Goal: Task Accomplishment & Management: Manage account settings

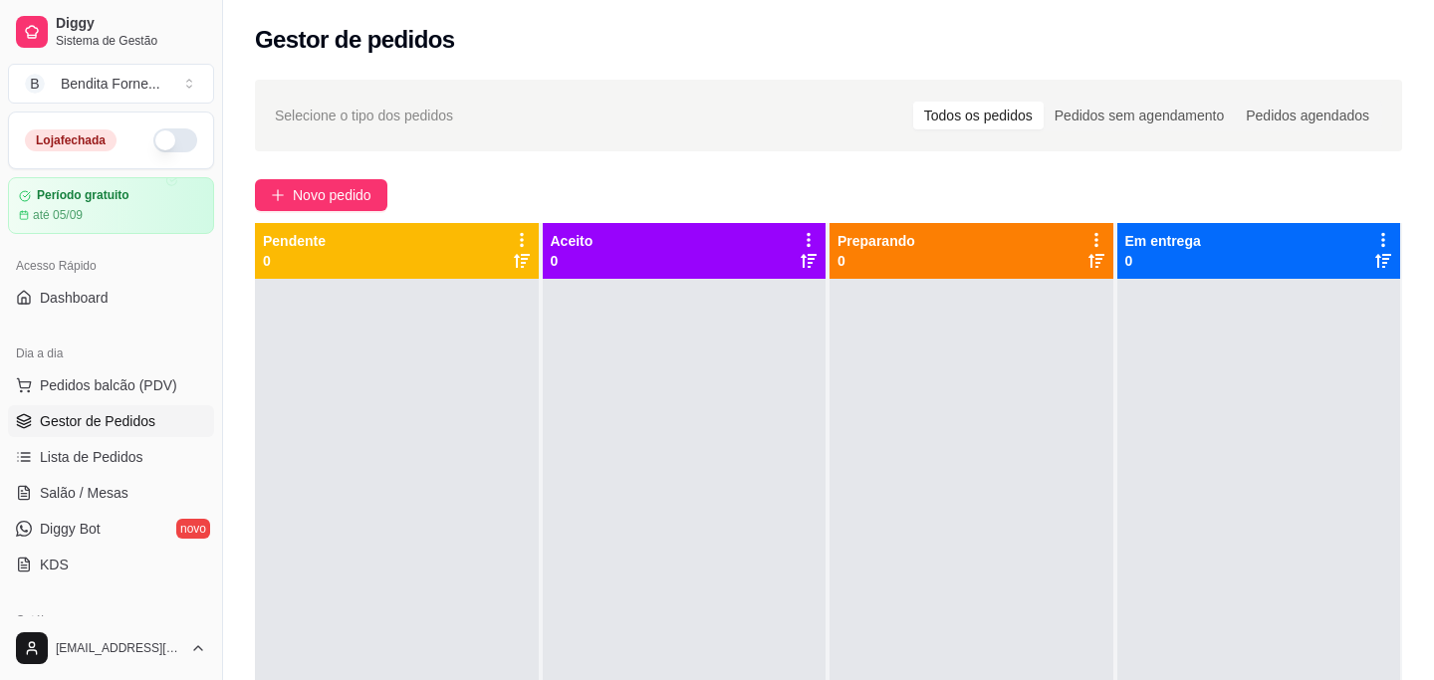
scroll to position [19, 0]
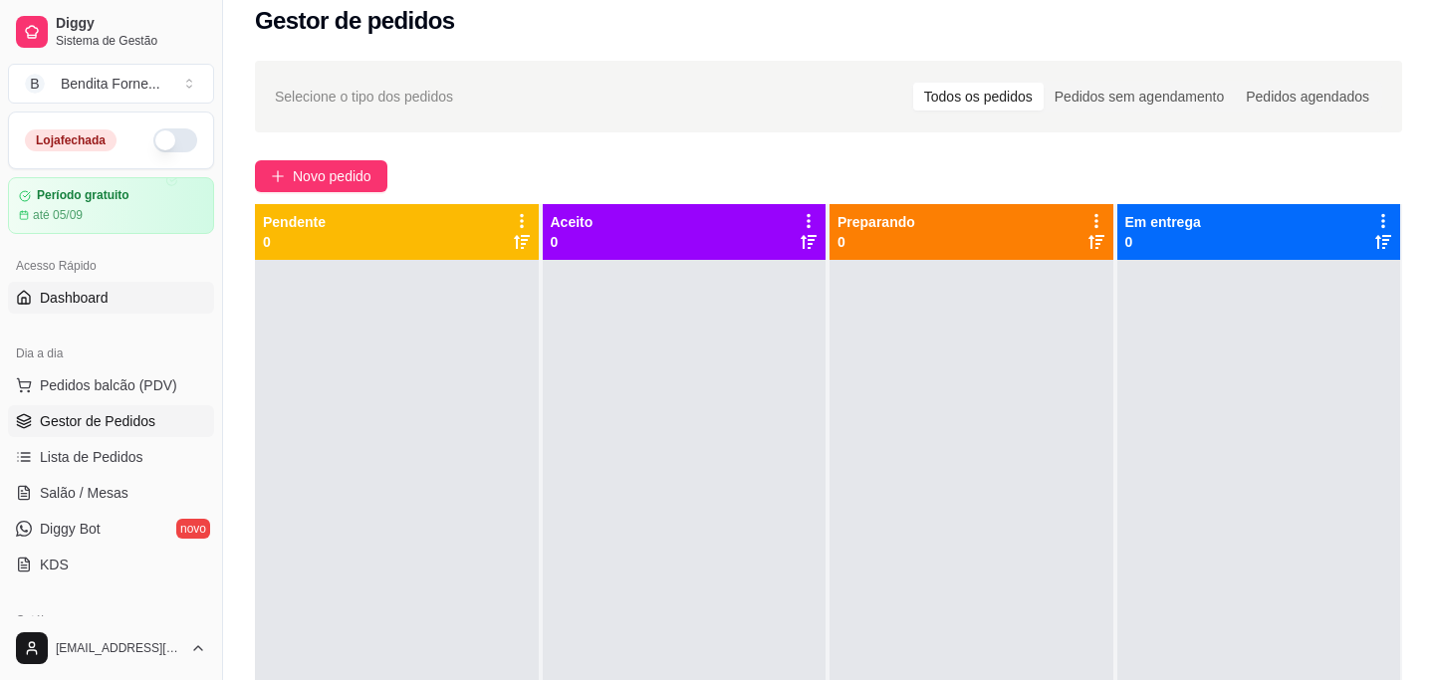
click at [104, 297] on span "Dashboard" at bounding box center [74, 298] width 69 height 20
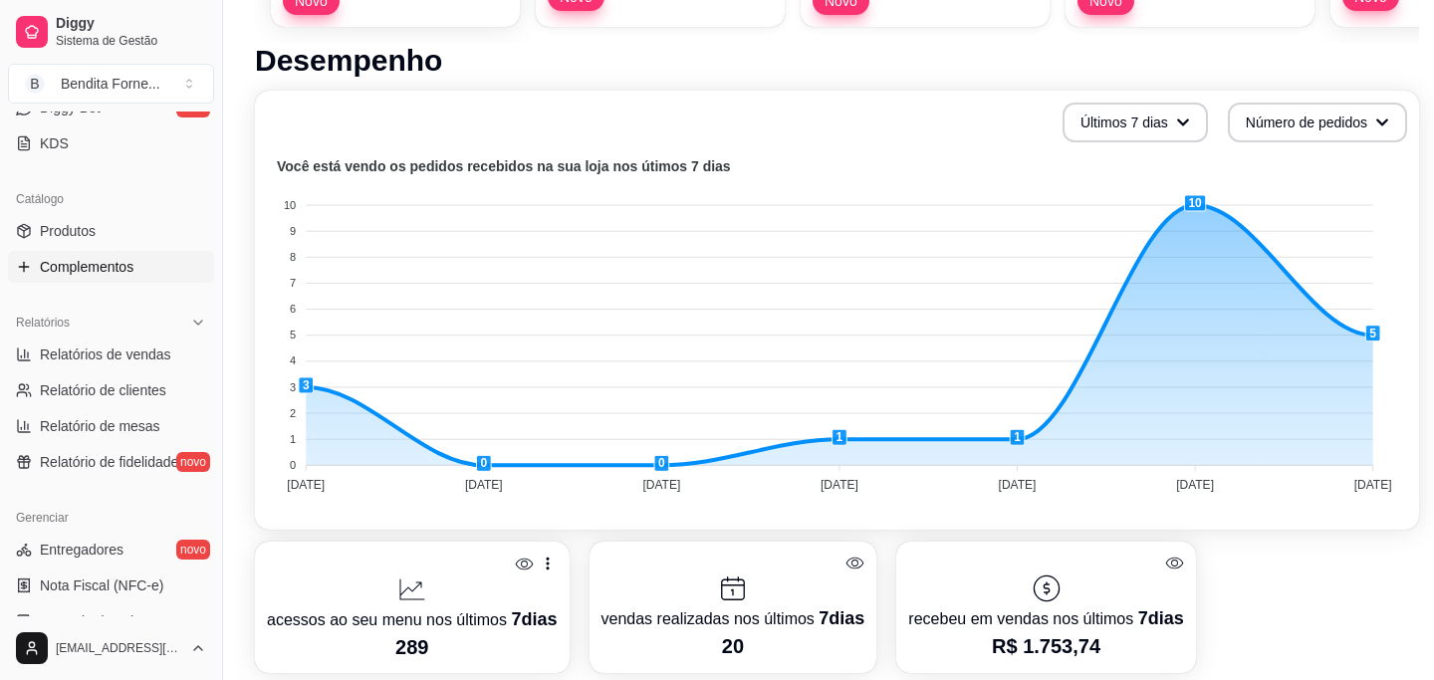
scroll to position [376, 0]
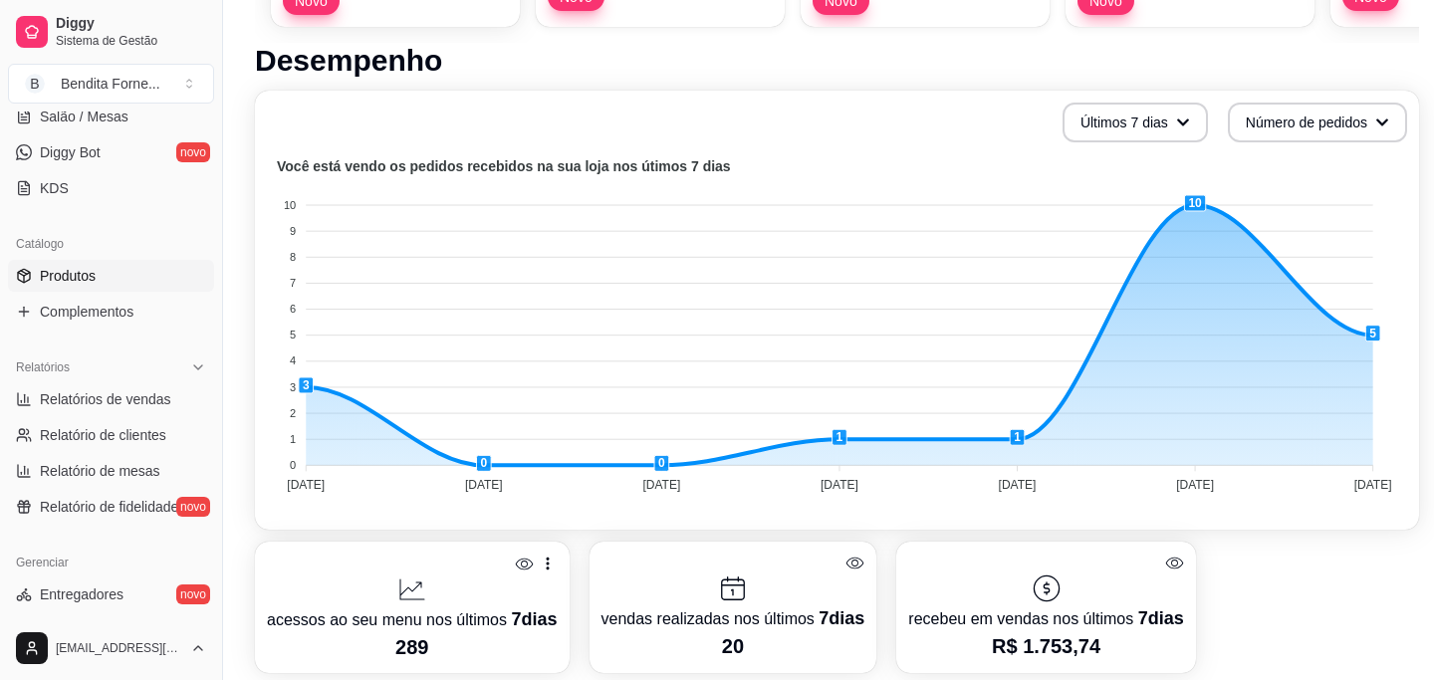
click at [84, 266] on span "Produtos" at bounding box center [68, 276] width 56 height 20
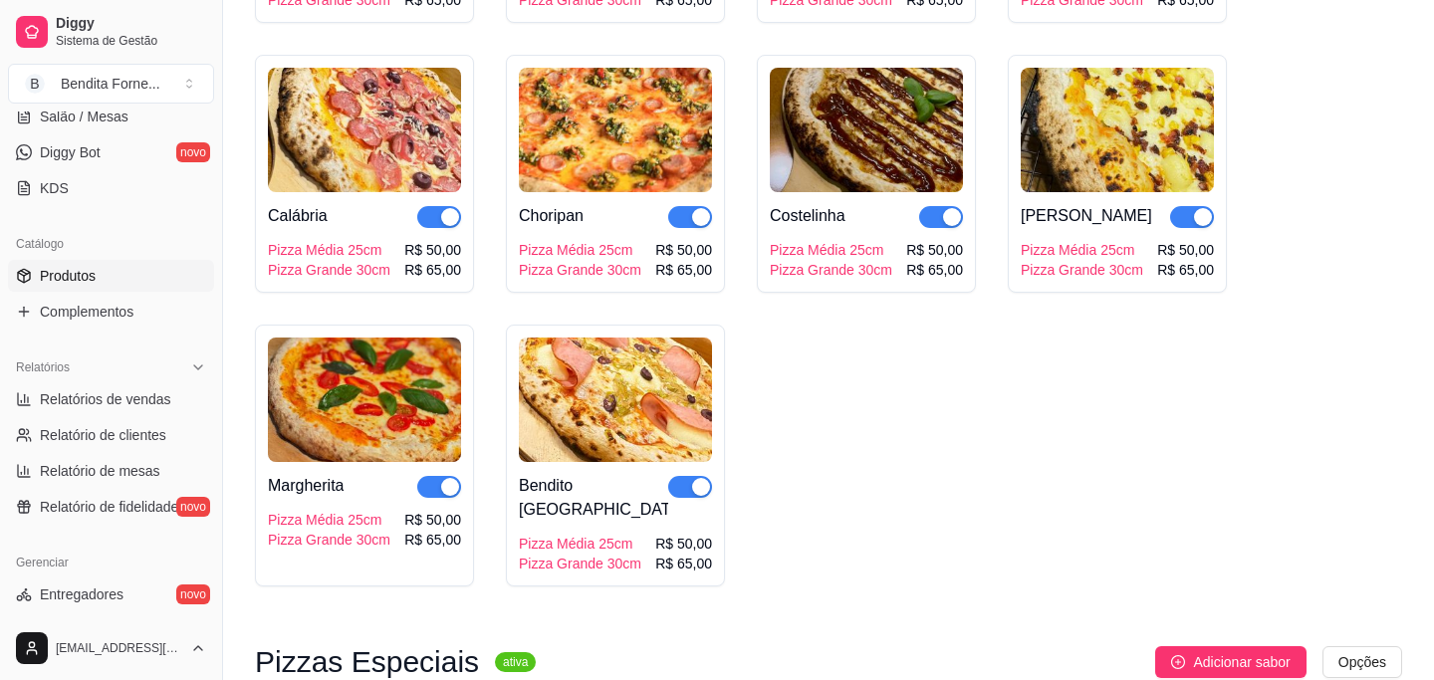
scroll to position [467, 0]
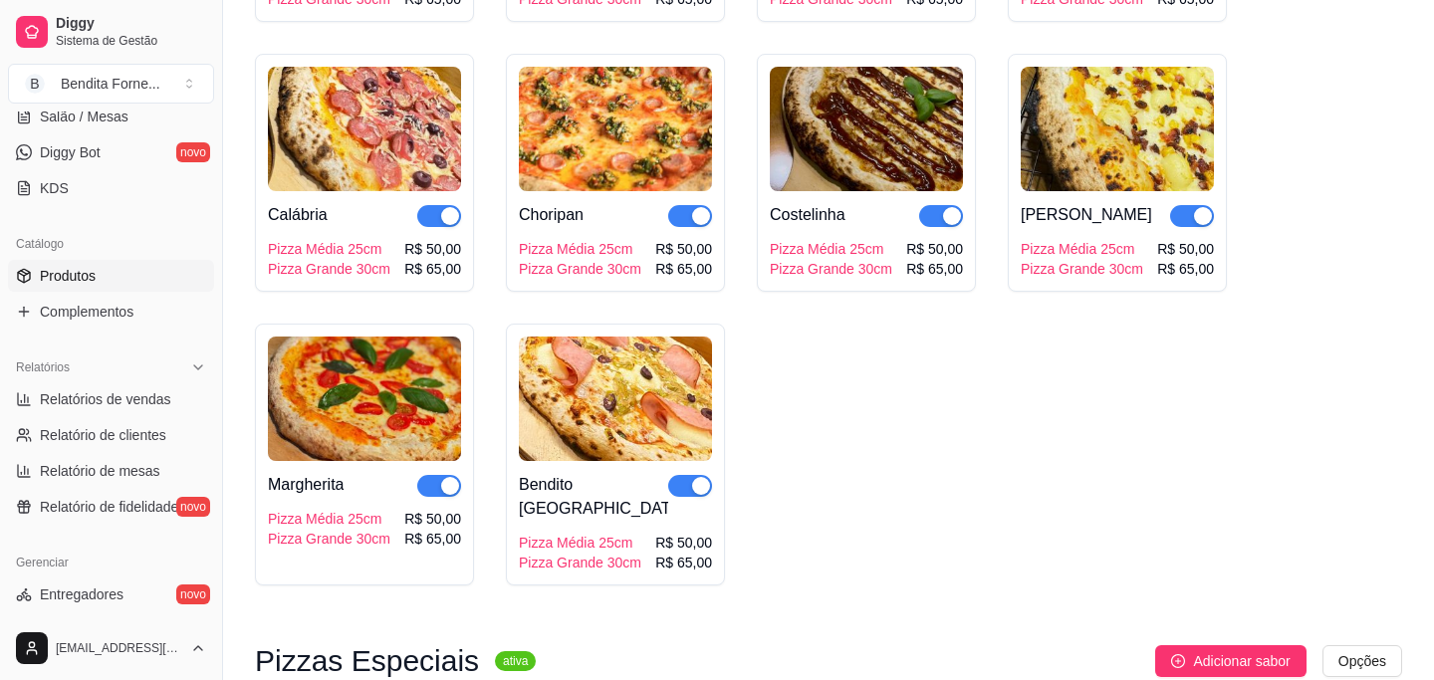
click at [625, 416] on img at bounding box center [615, 399] width 193 height 124
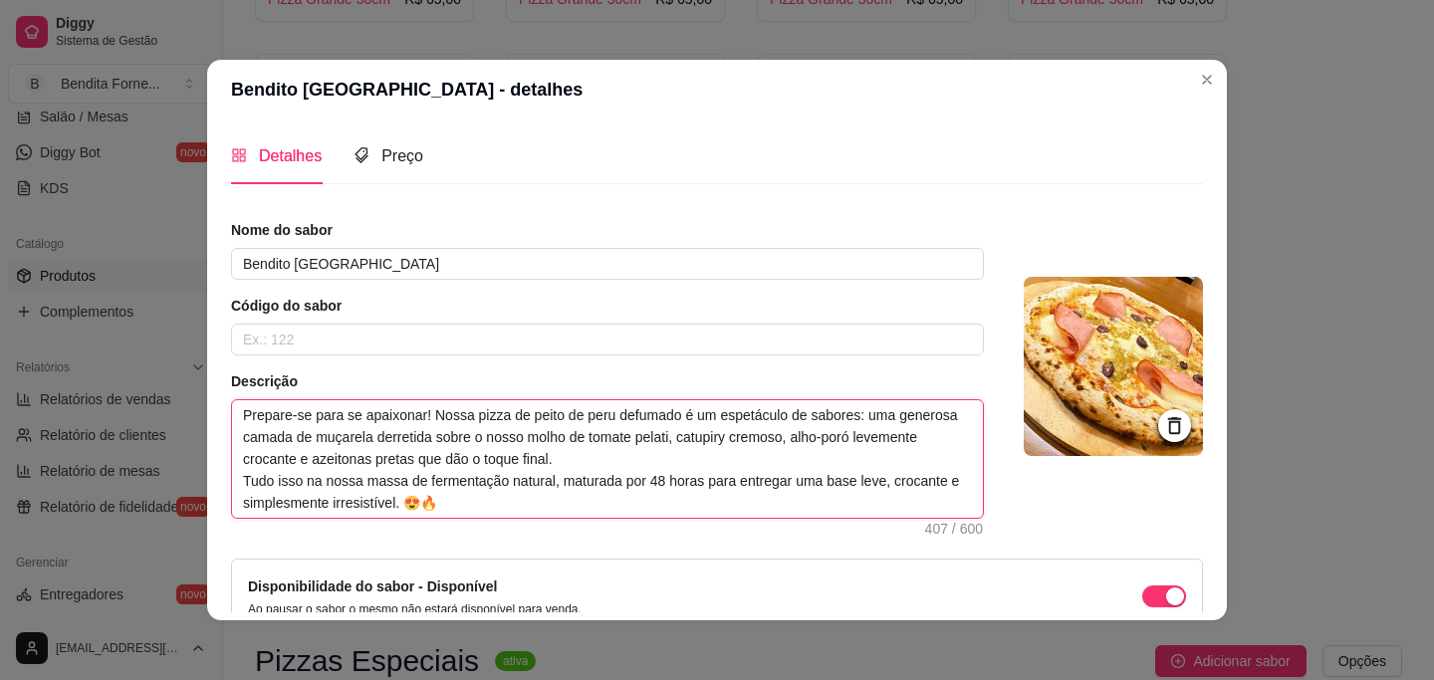
drag, startPoint x: 243, startPoint y: 410, endPoint x: 477, endPoint y: 506, distance: 252.7
click at [479, 507] on textarea "Prepare-se para se apaixonar! Nossa pizza de peito de peru defumado é um espetá…" at bounding box center [607, 458] width 751 height 117
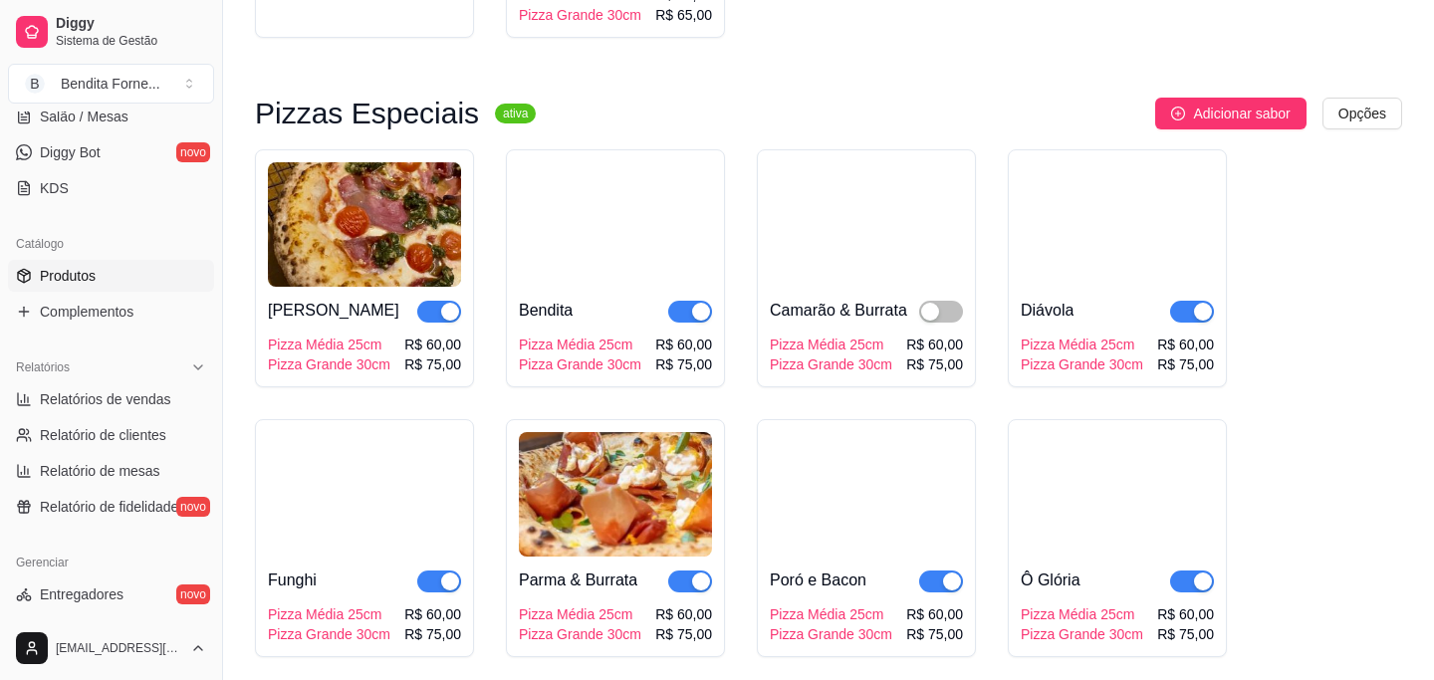
scroll to position [974, 0]
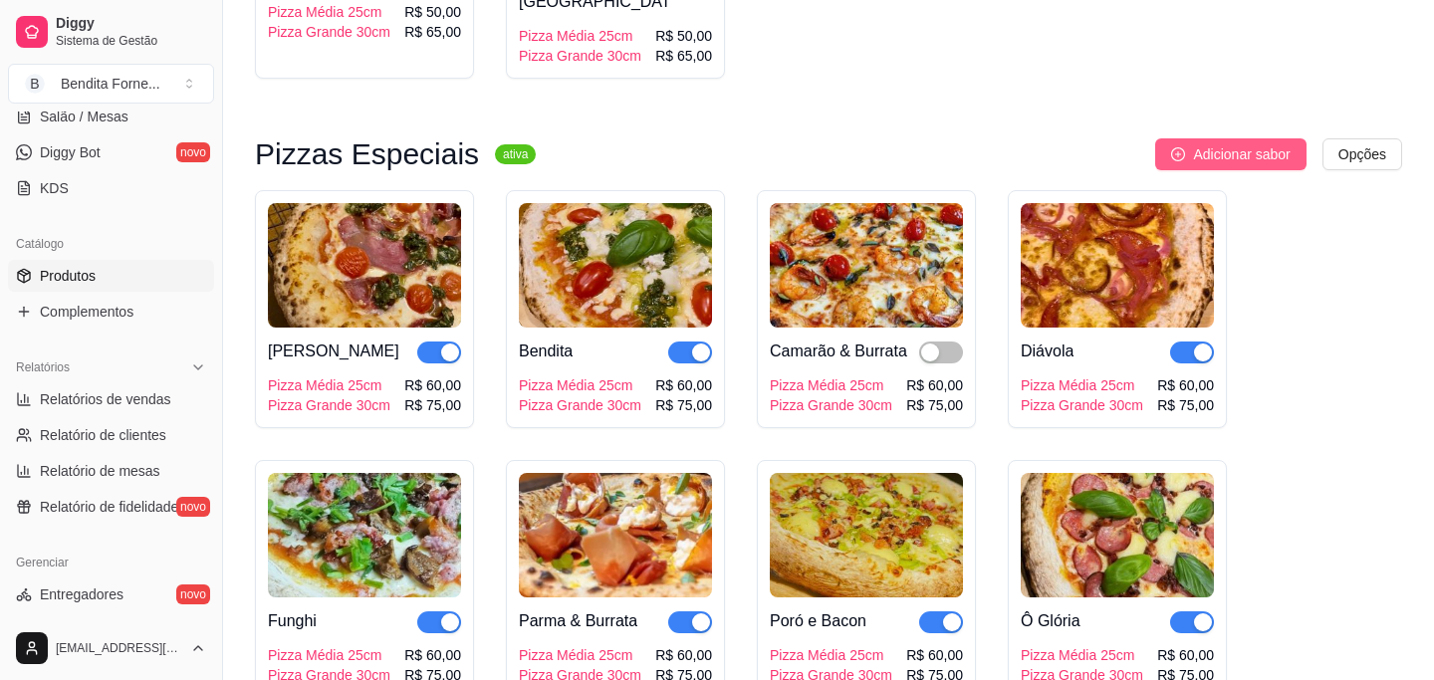
click at [1246, 143] on span "Adicionar sabor" at bounding box center [1241, 154] width 97 height 22
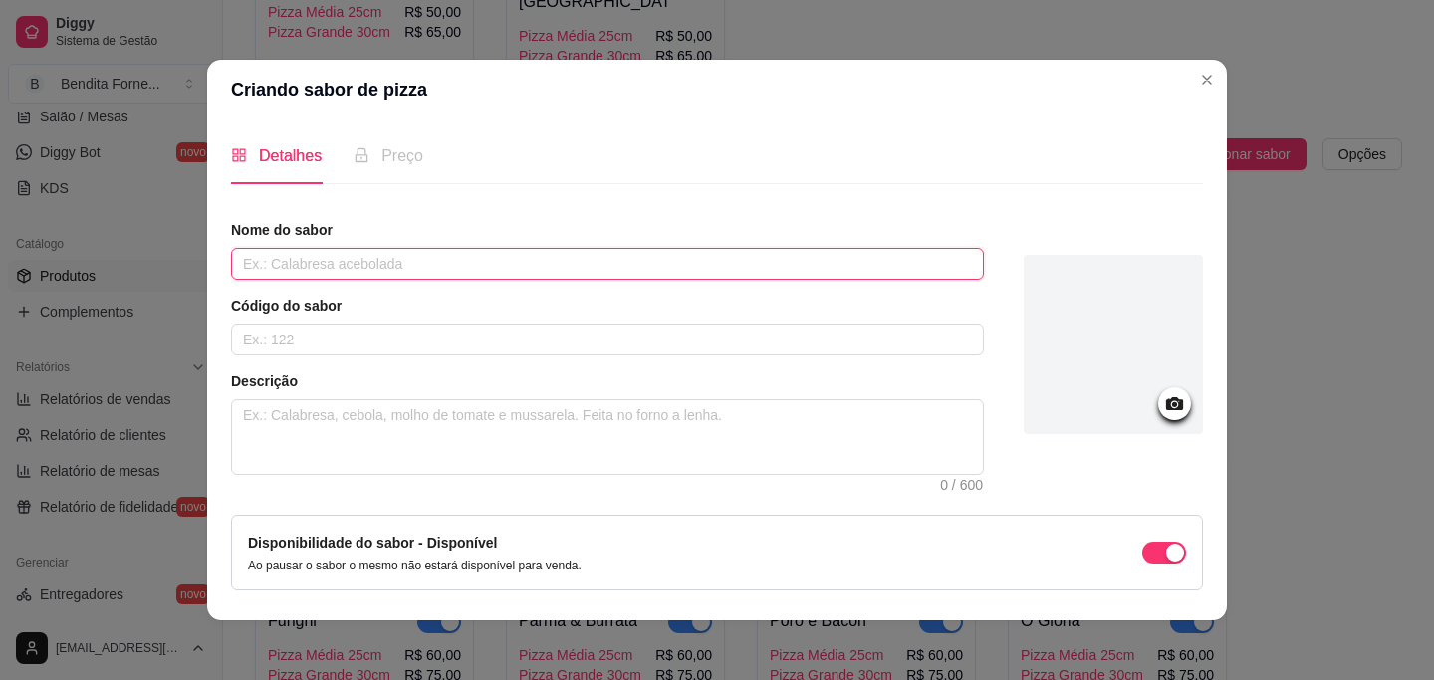
click at [357, 272] on input "text" at bounding box center [607, 264] width 753 height 32
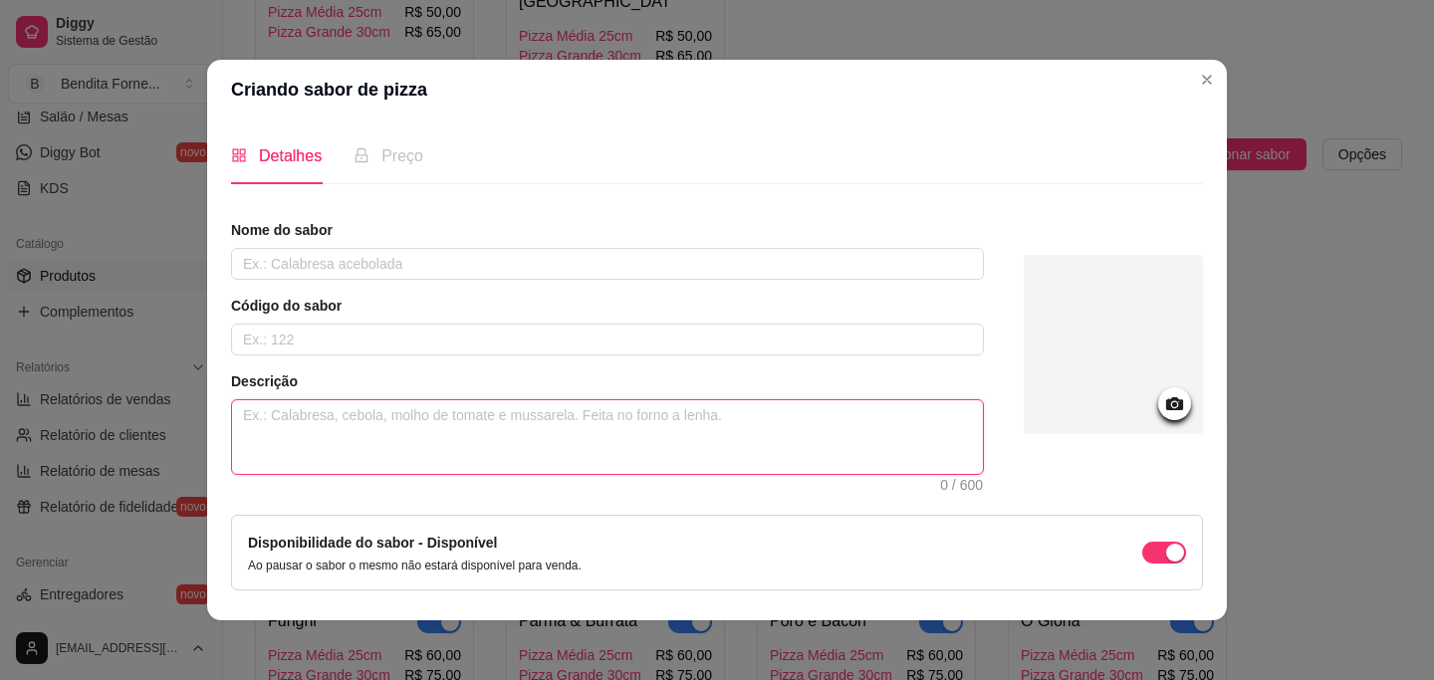
click at [374, 425] on textarea at bounding box center [607, 437] width 751 height 74
paste textarea "Prepare-se para se apaixonar! Nossa pizza de peito de peru defumado é um espetá…"
type textarea "Prepare-se para se apaixonar! Nossa pizza de peito de peru defumado é um espetá…"
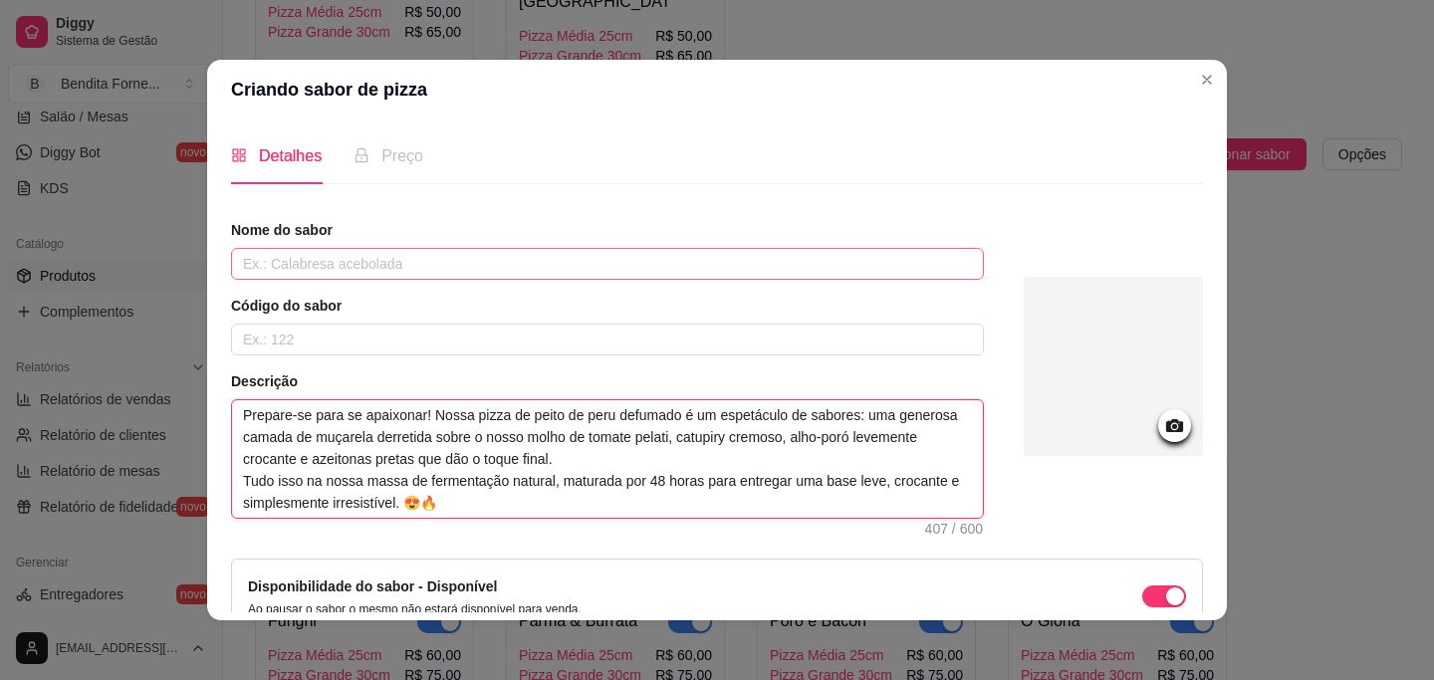
type textarea "Prepare-se para se apaixonar! Nossa pizza de peito de peru defumado é um espetá…"
click at [378, 264] on input "text" at bounding box center [607, 264] width 753 height 32
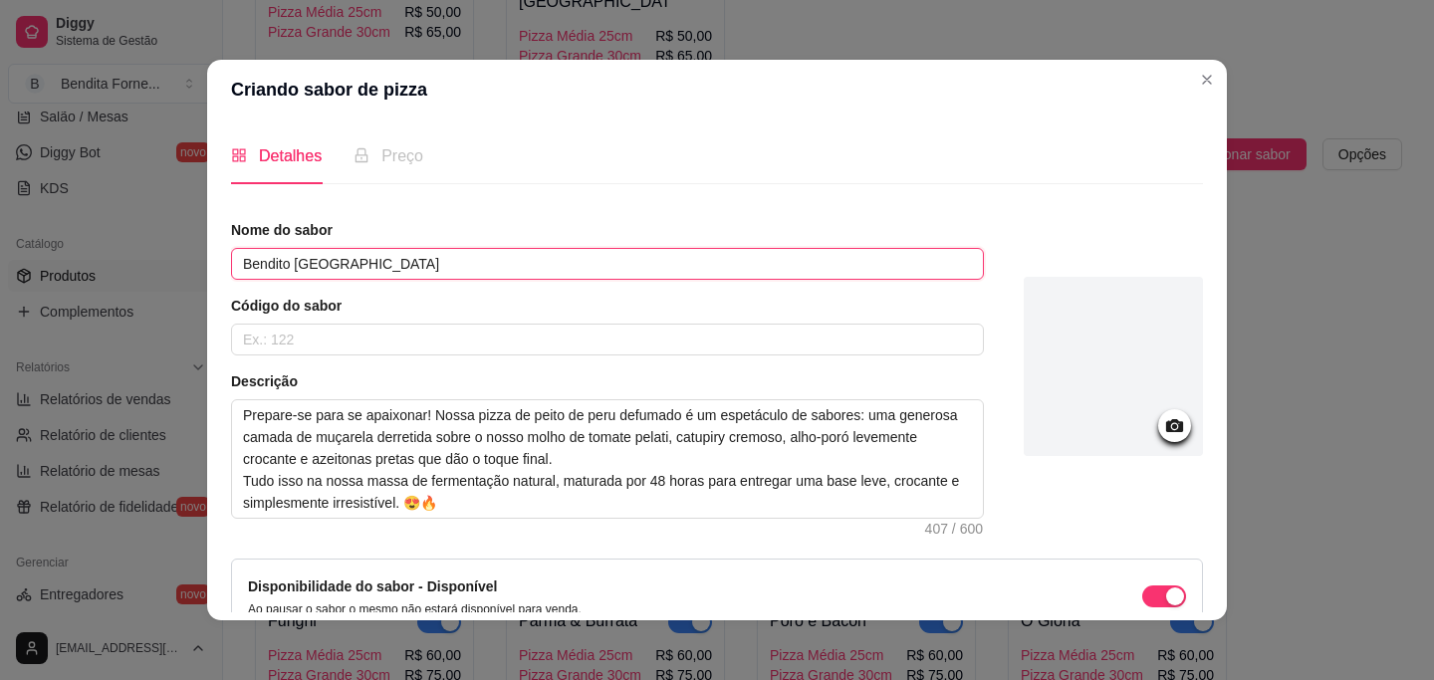
type input "Bendito [GEOGRAPHIC_DATA]"
click at [1175, 420] on icon at bounding box center [1174, 425] width 17 height 13
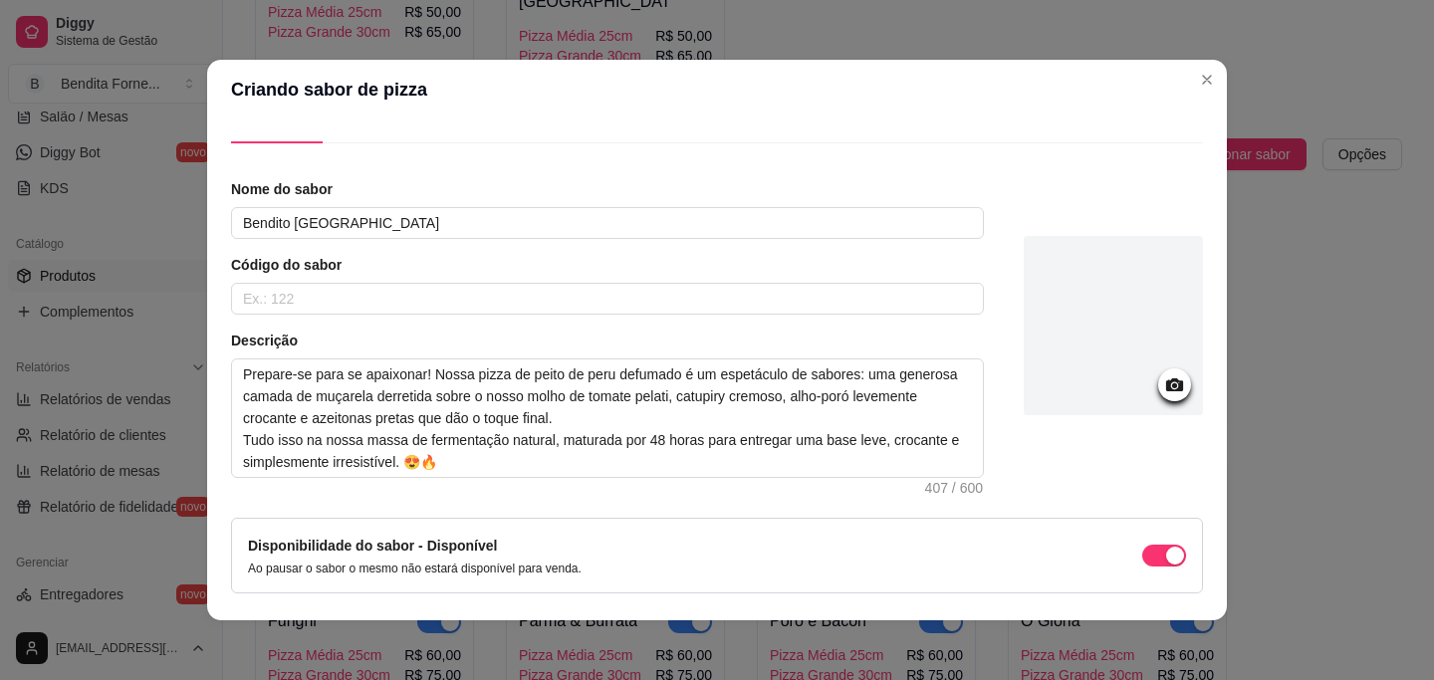
scroll to position [111, 0]
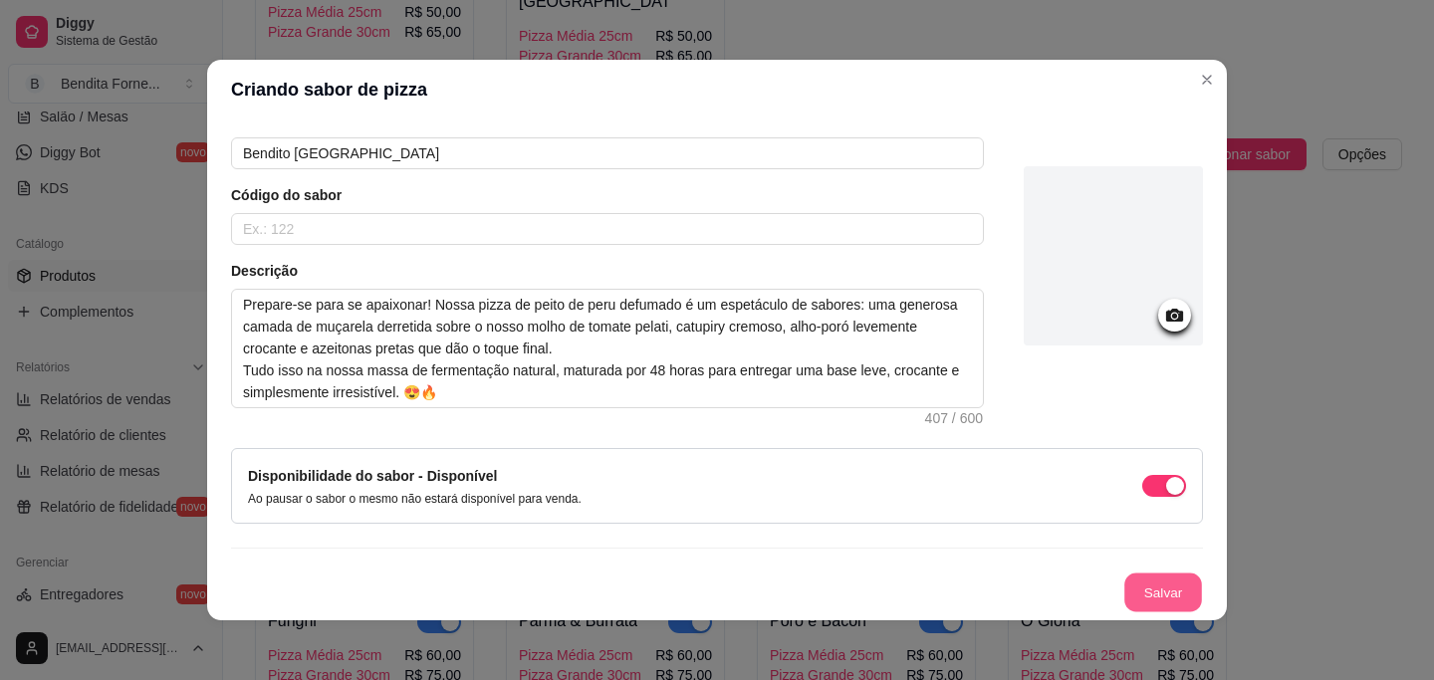
click at [1175, 599] on button "Salvar" at bounding box center [1163, 592] width 78 height 39
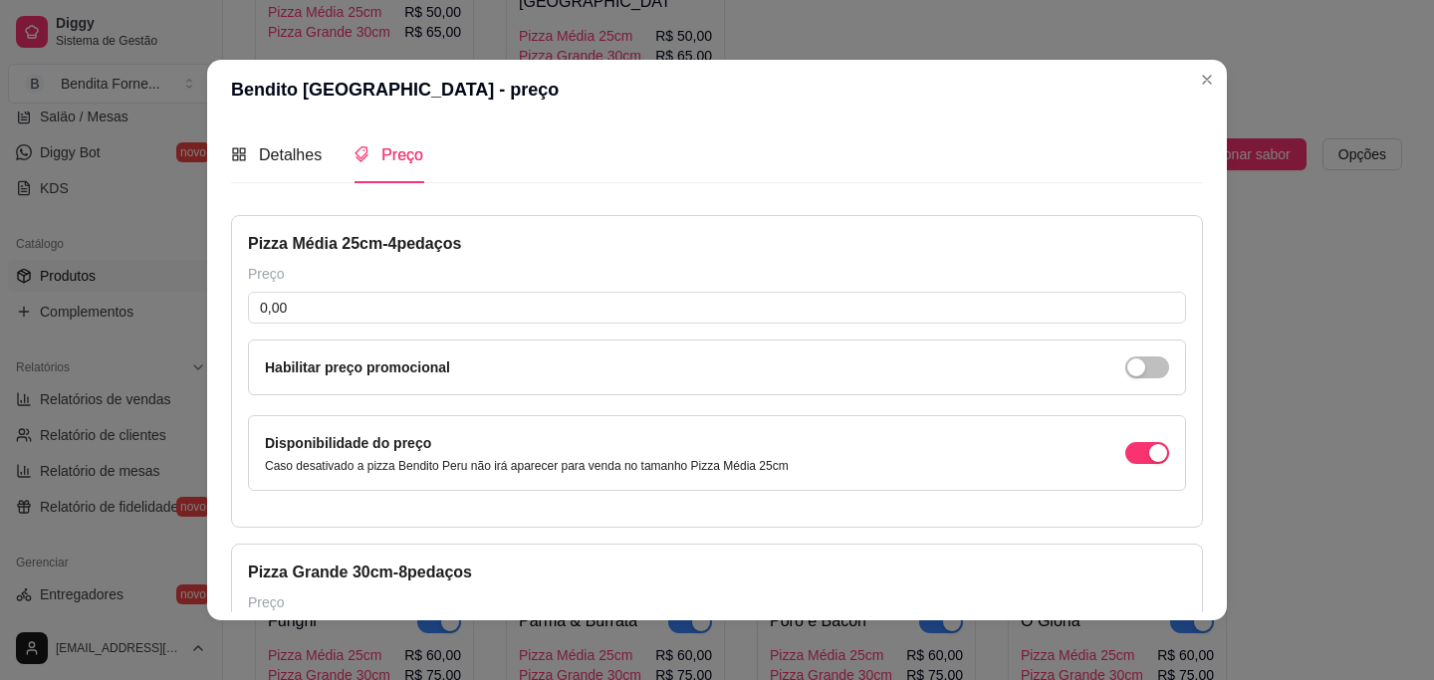
scroll to position [0, 0]
click at [429, 310] on input "0,00" at bounding box center [717, 309] width 938 height 32
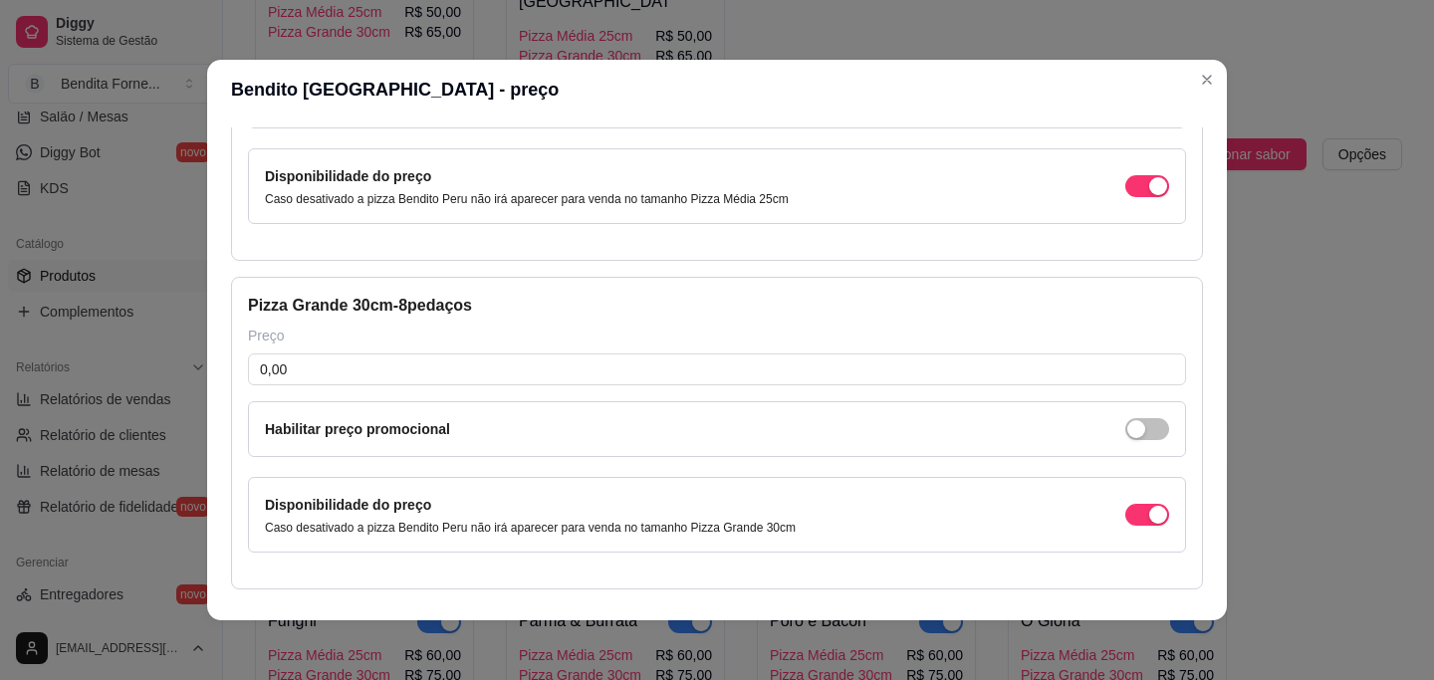
scroll to position [270, 0]
type input "60,00"
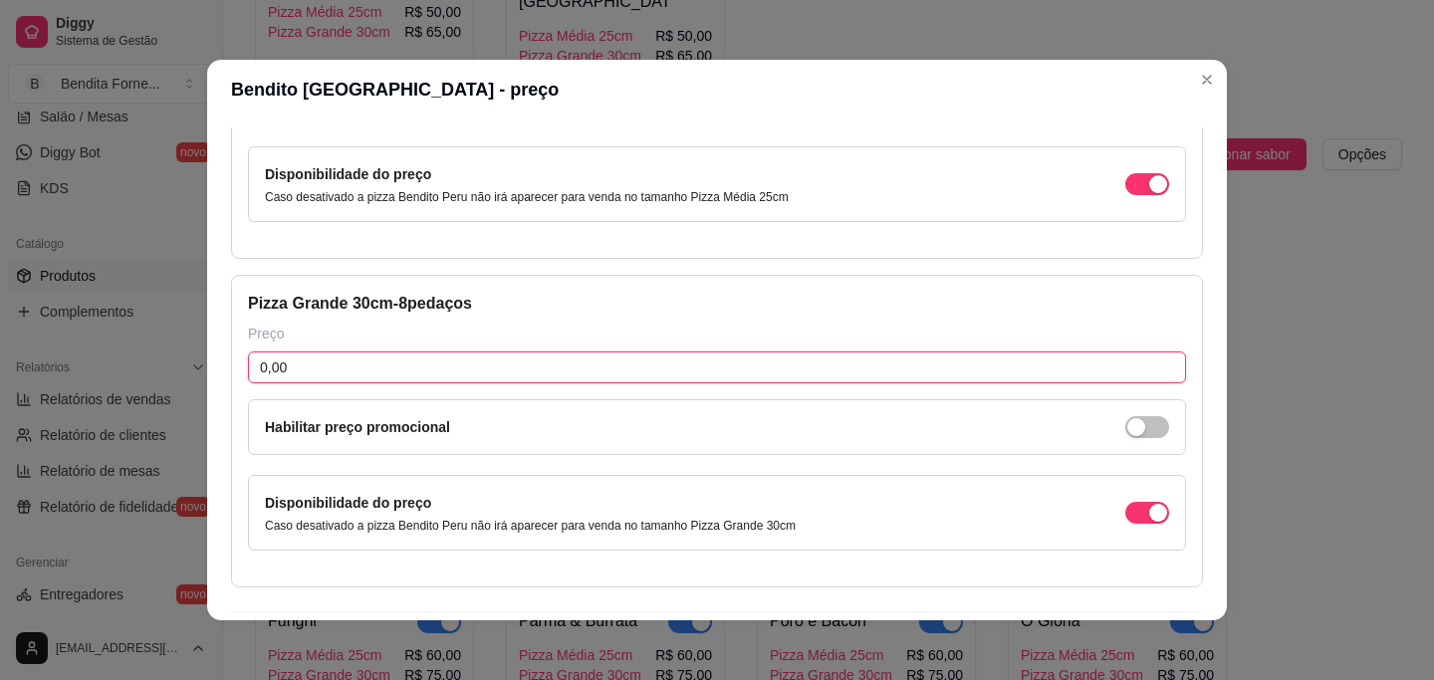
click at [398, 381] on input "0,00" at bounding box center [717, 367] width 938 height 32
type input "75,00"
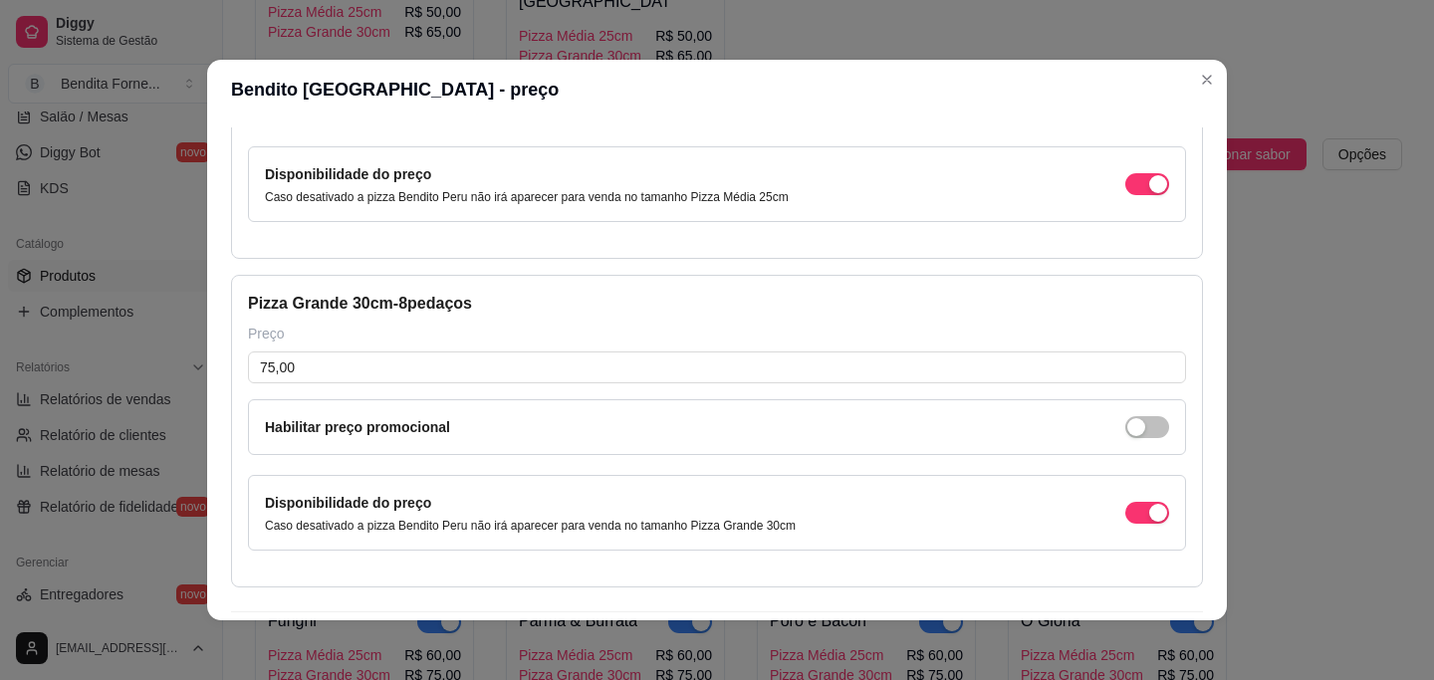
click at [711, 297] on div "Pizza Grande 30cm - 8 pedaços" at bounding box center [717, 304] width 938 height 24
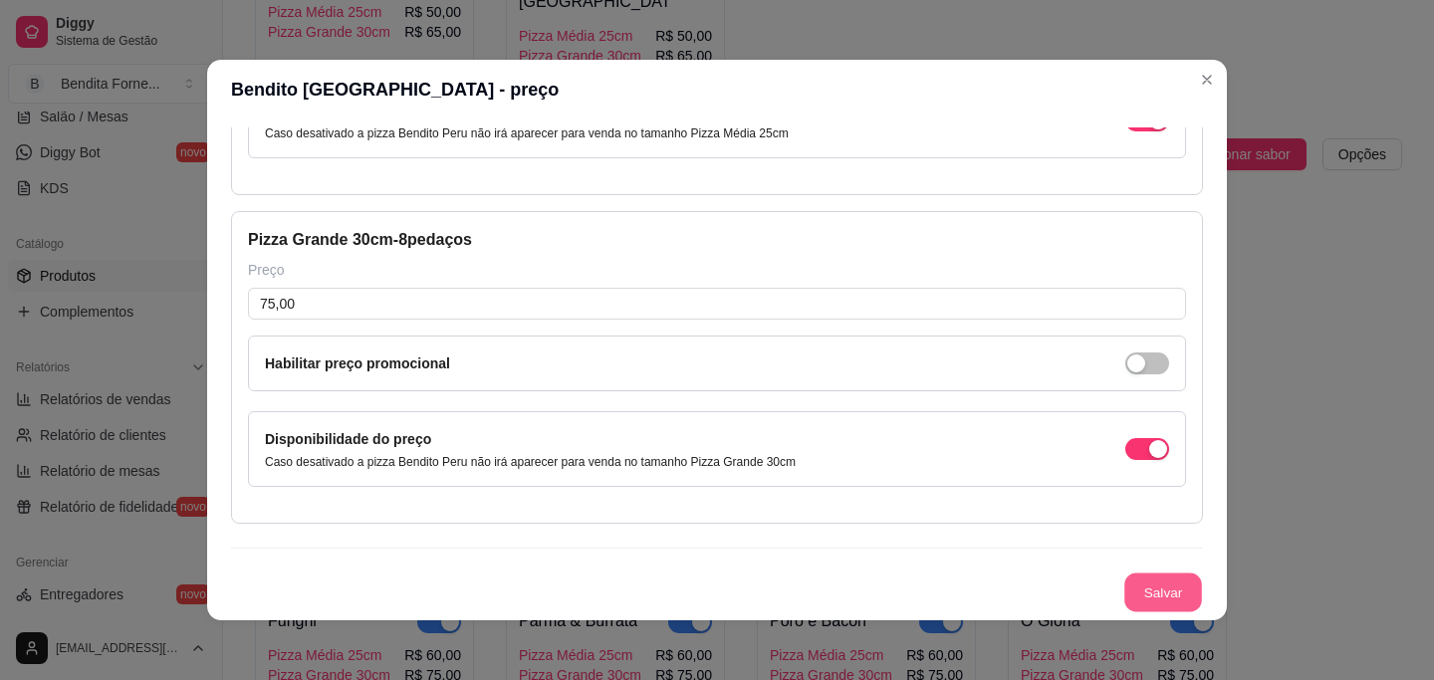
click at [1157, 580] on button "Salvar" at bounding box center [1163, 592] width 78 height 39
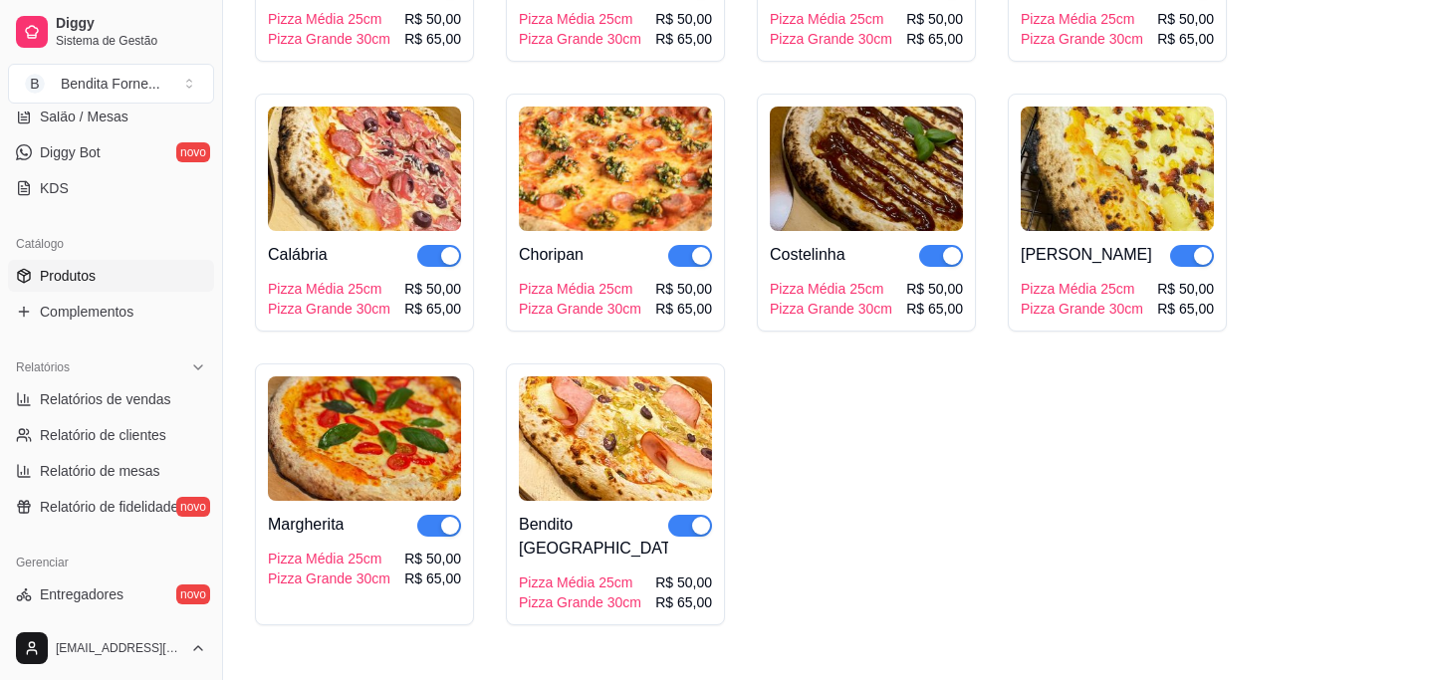
scroll to position [426, 0]
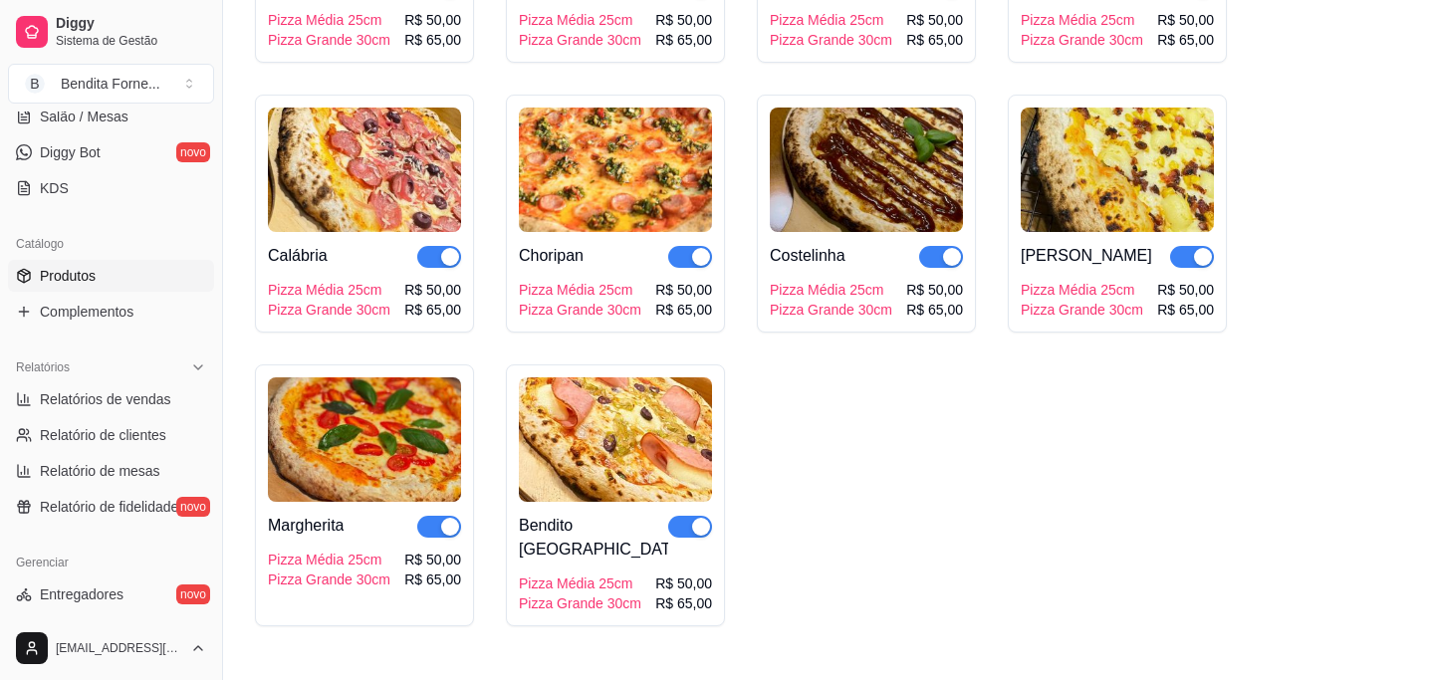
click at [641, 459] on img at bounding box center [615, 439] width 193 height 124
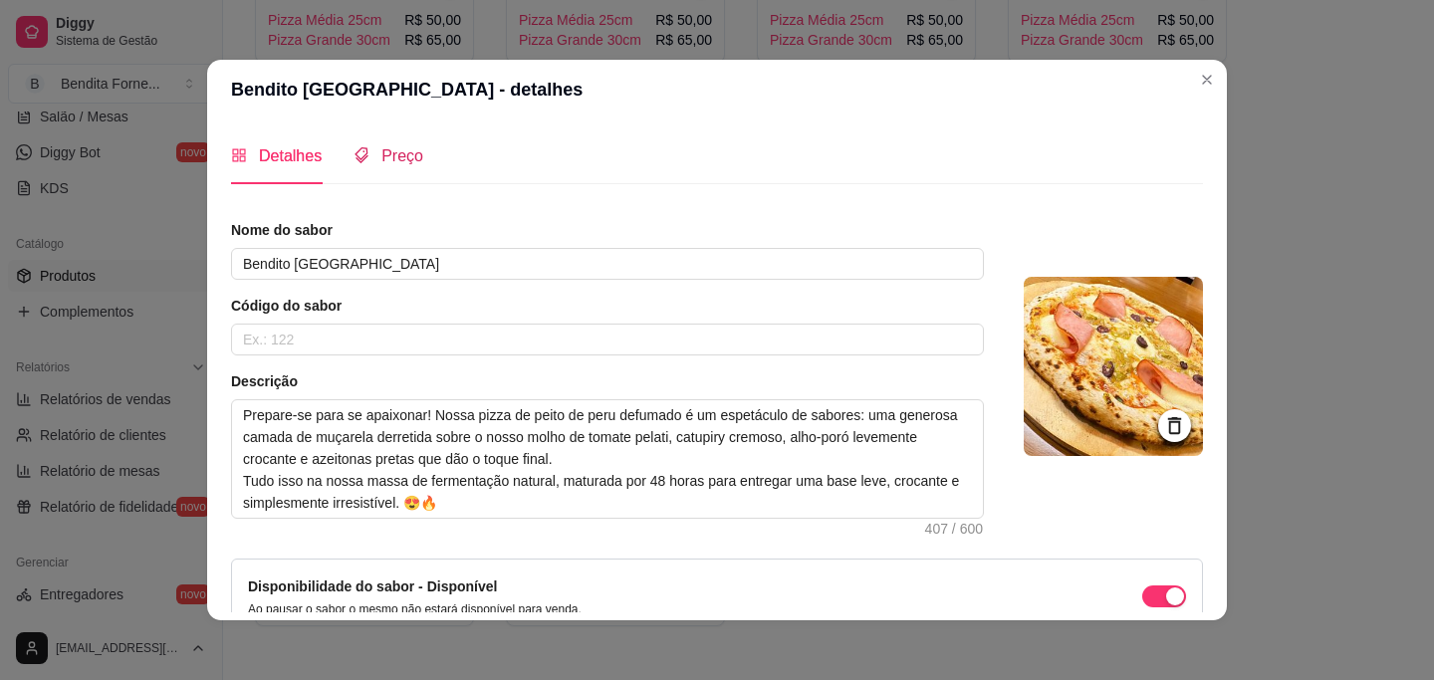
click at [418, 167] on div "Preço" at bounding box center [388, 155] width 70 height 25
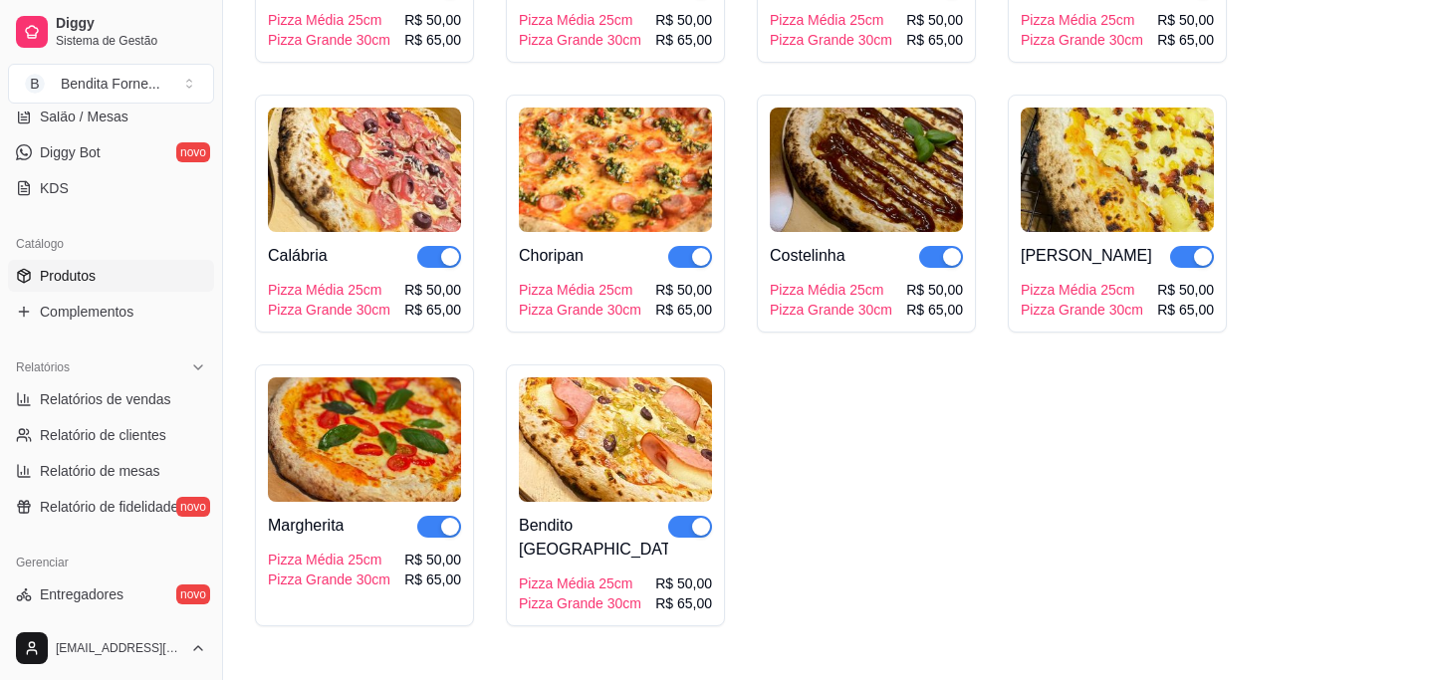
click at [695, 526] on div "button" at bounding box center [701, 527] width 18 height 18
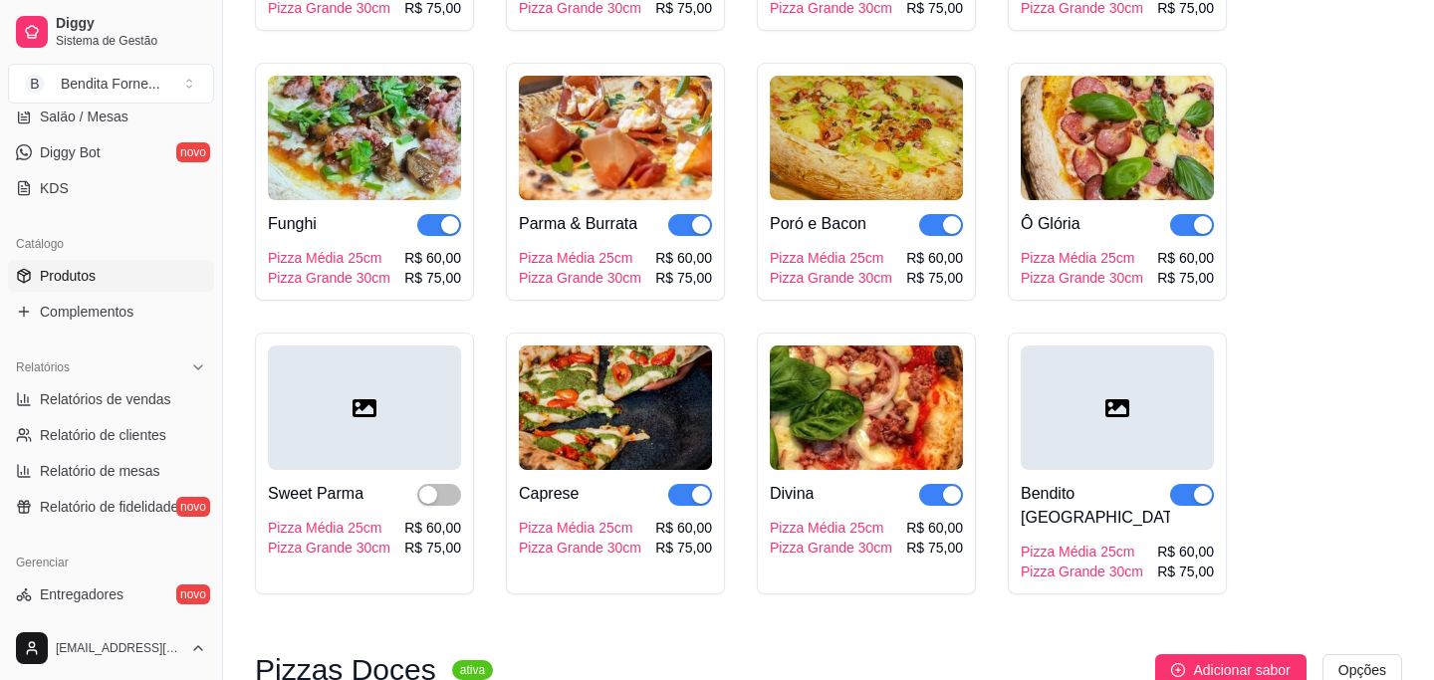
scroll to position [1375, 0]
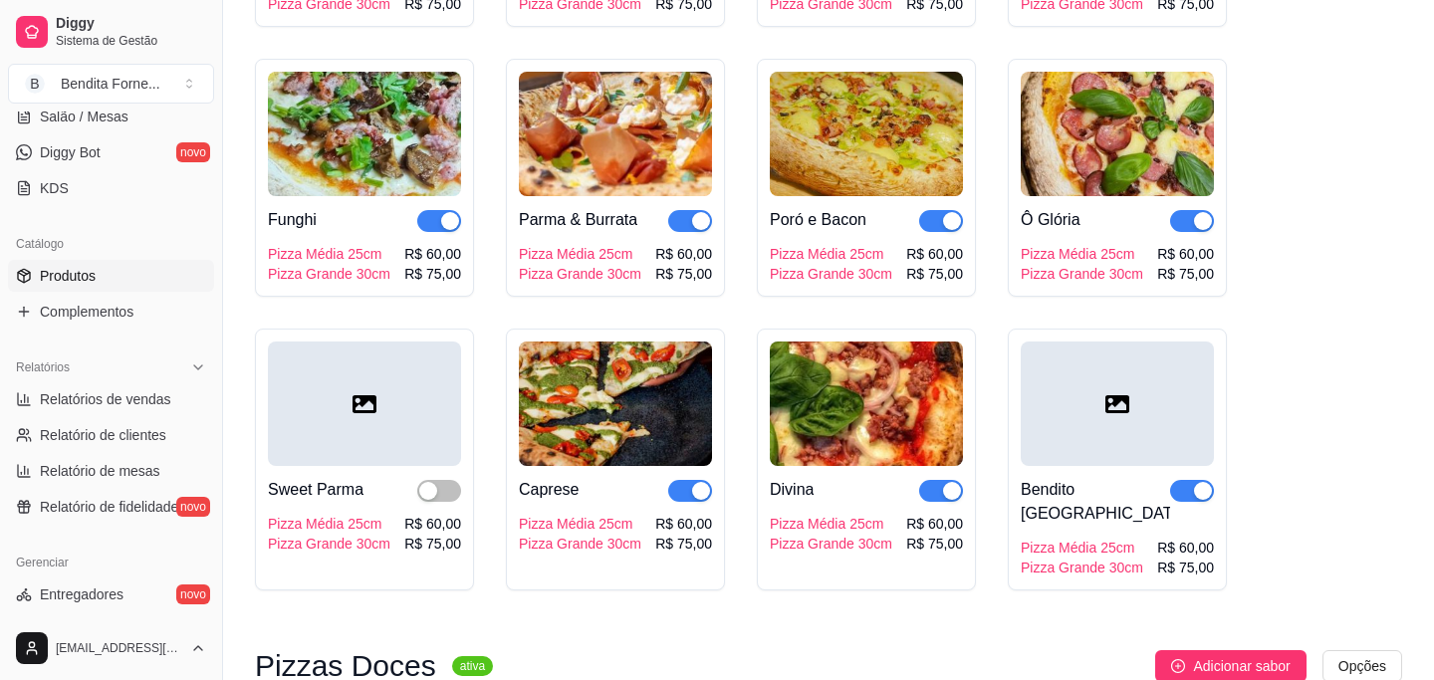
click at [1099, 383] on div at bounding box center [1116, 403] width 193 height 124
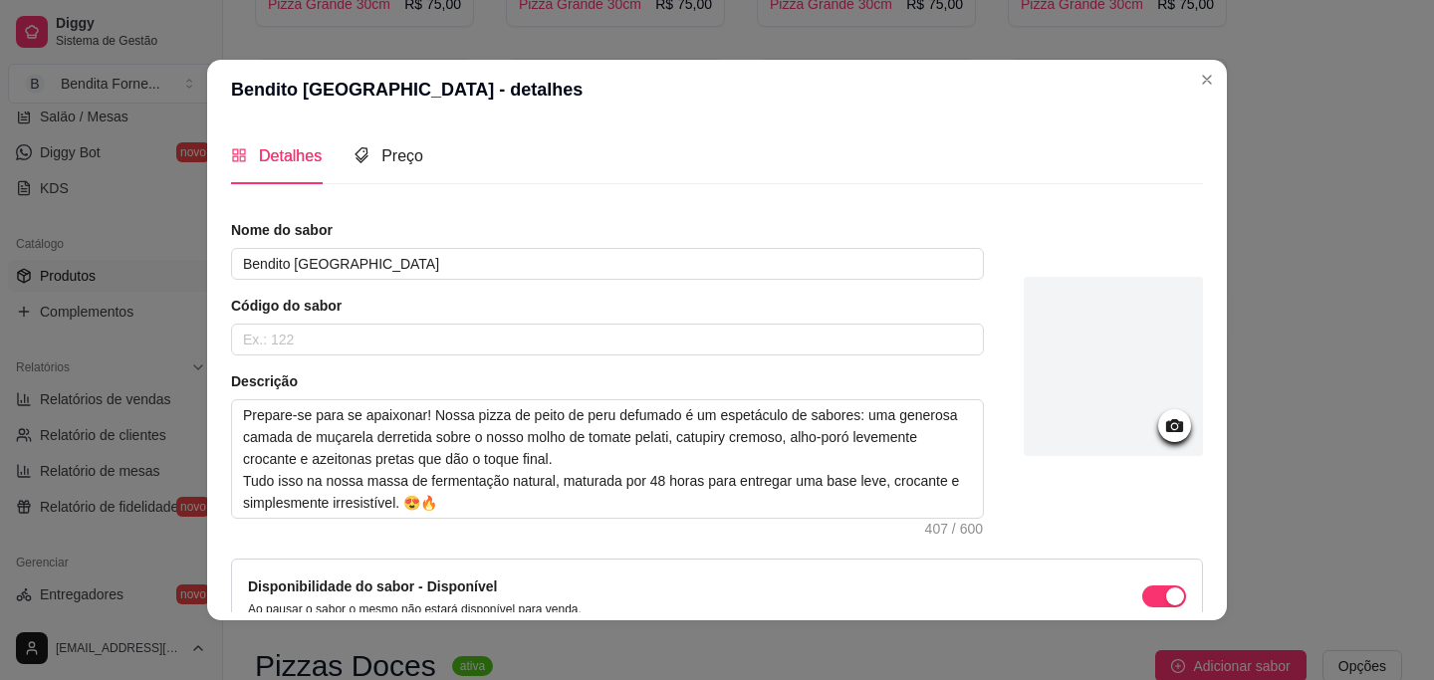
click at [1173, 423] on icon at bounding box center [1174, 425] width 23 height 23
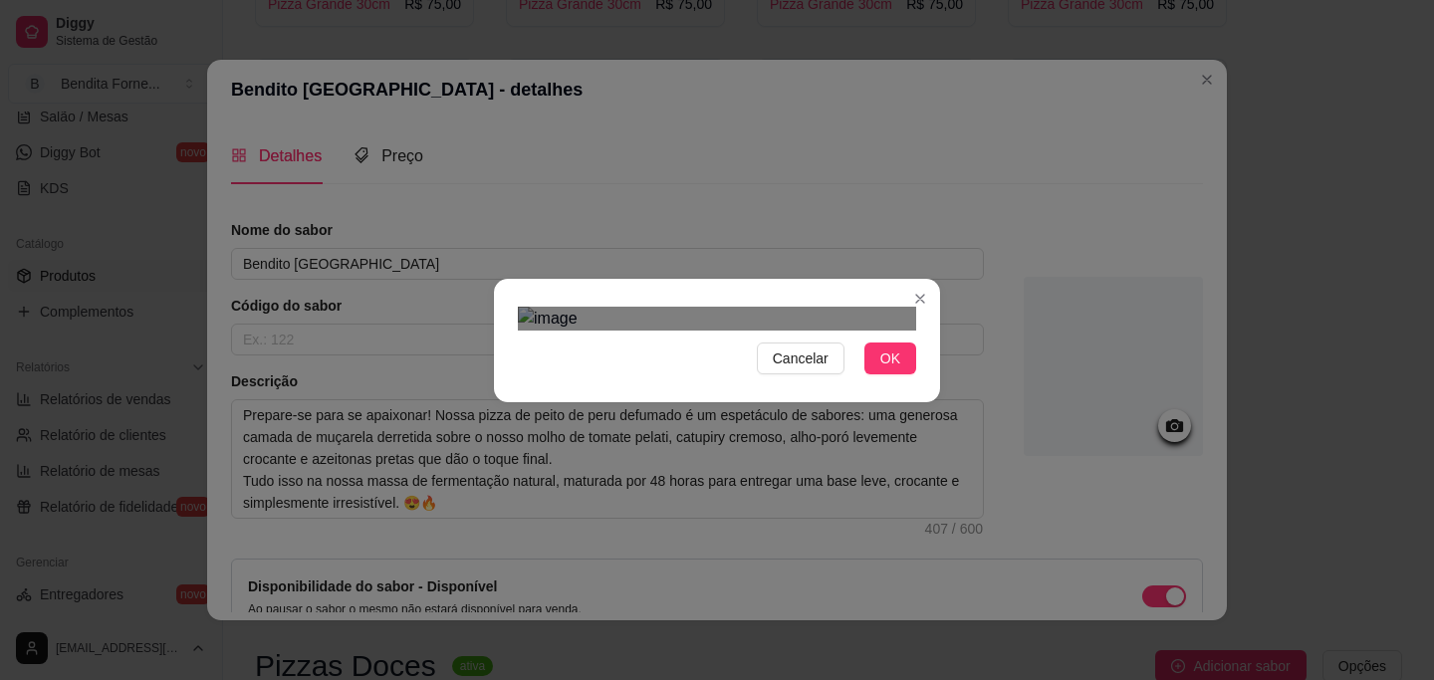
click at [670, 431] on div "Use the arrow keys to move the crop selection area" at bounding box center [697, 610] width 358 height 358
click at [865, 331] on img at bounding box center [717, 319] width 398 height 24
click at [596, 307] on div at bounding box center [717, 319] width 398 height 24
click at [470, 91] on div "Cancelar OK" at bounding box center [717, 340] width 1434 height 680
click at [933, 382] on div "Cancelar OK" at bounding box center [717, 341] width 446 height 84
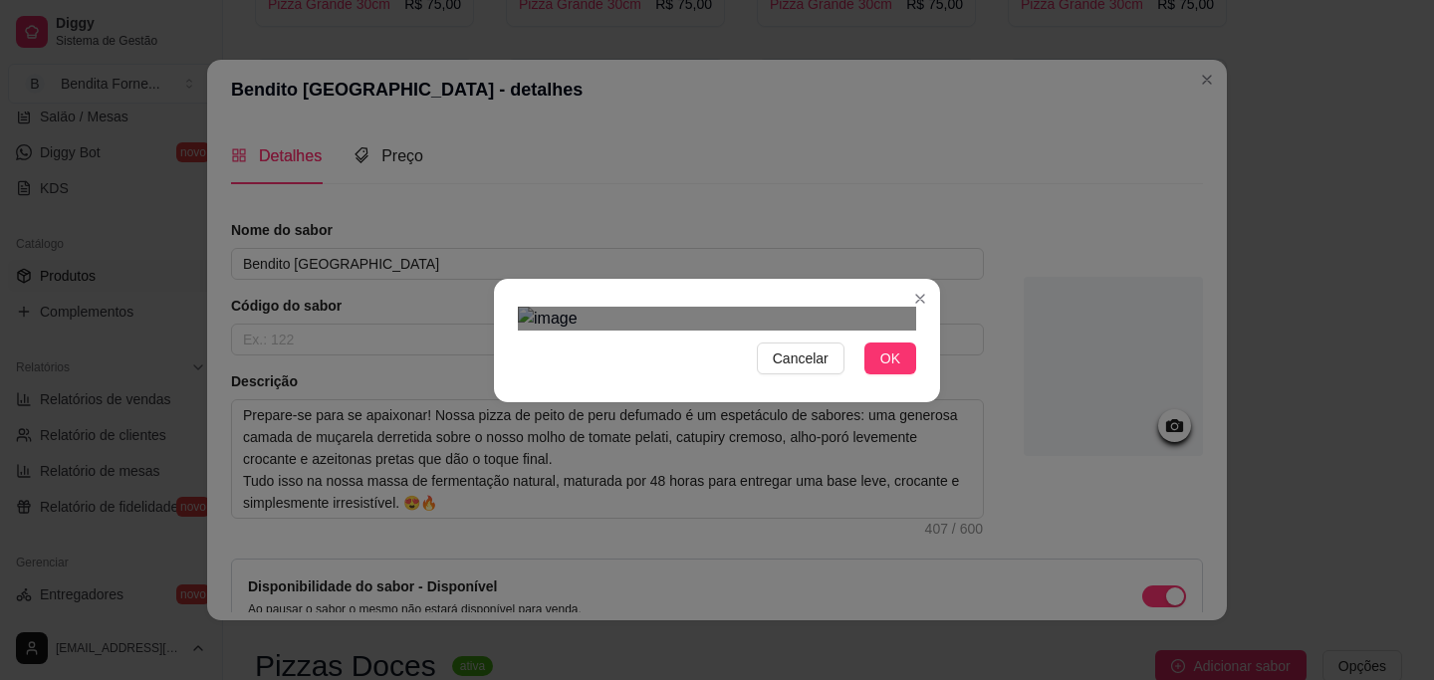
scroll to position [58, 0]
click at [889, 369] on span "OK" at bounding box center [890, 358] width 20 height 22
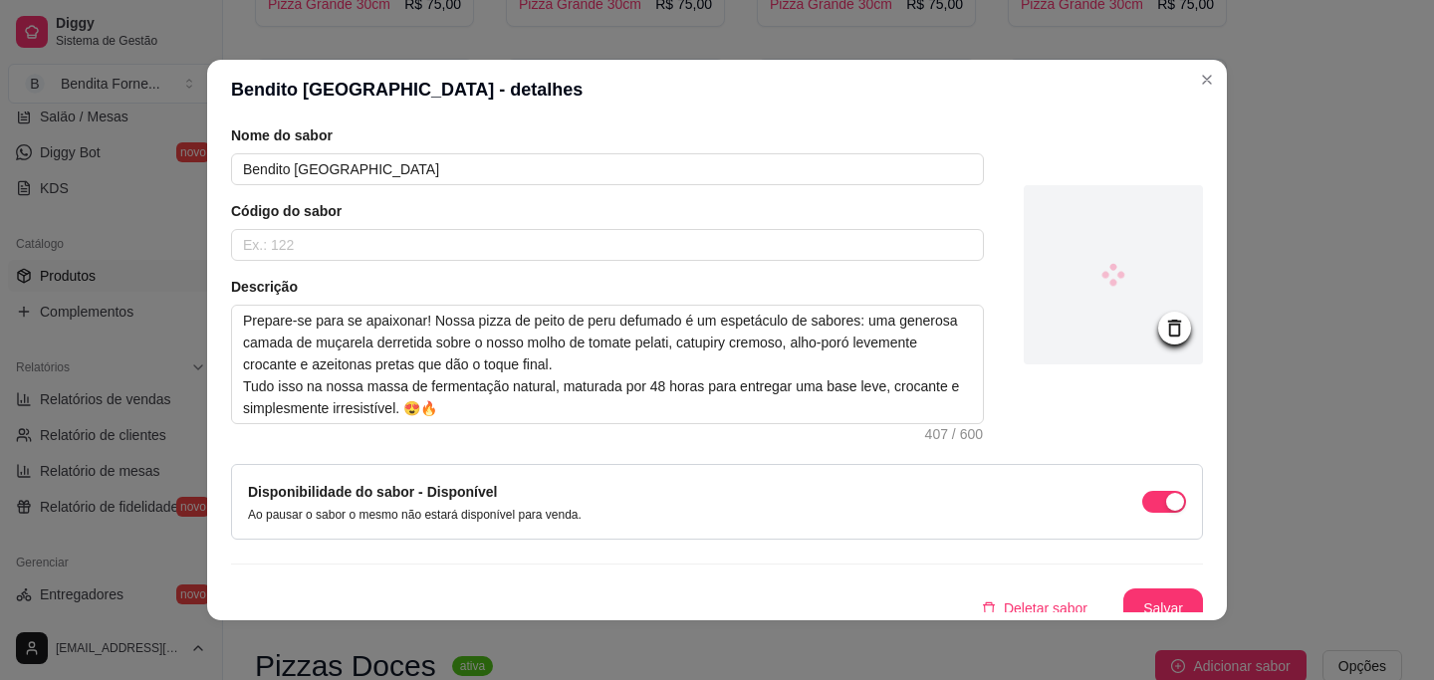
scroll to position [111, 0]
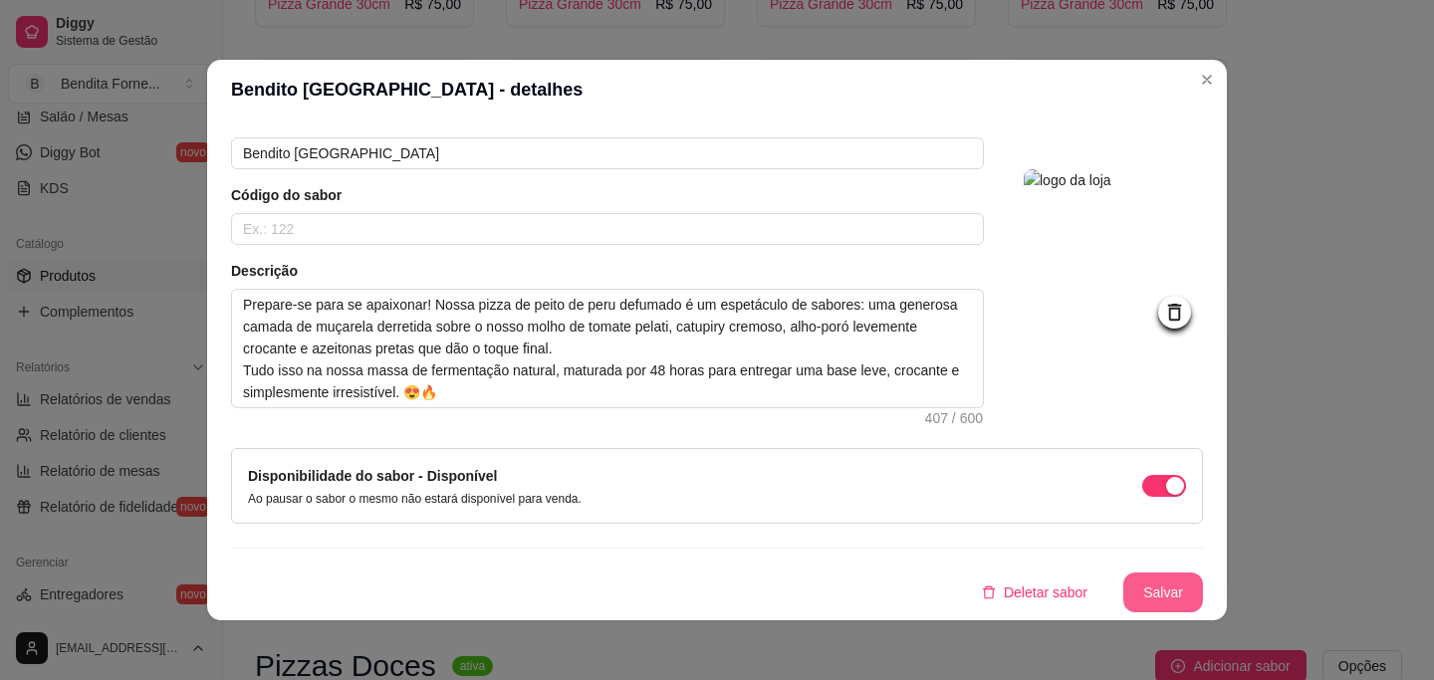
click at [1163, 595] on button "Salvar" at bounding box center [1163, 592] width 80 height 40
